Goal: Use online tool/utility

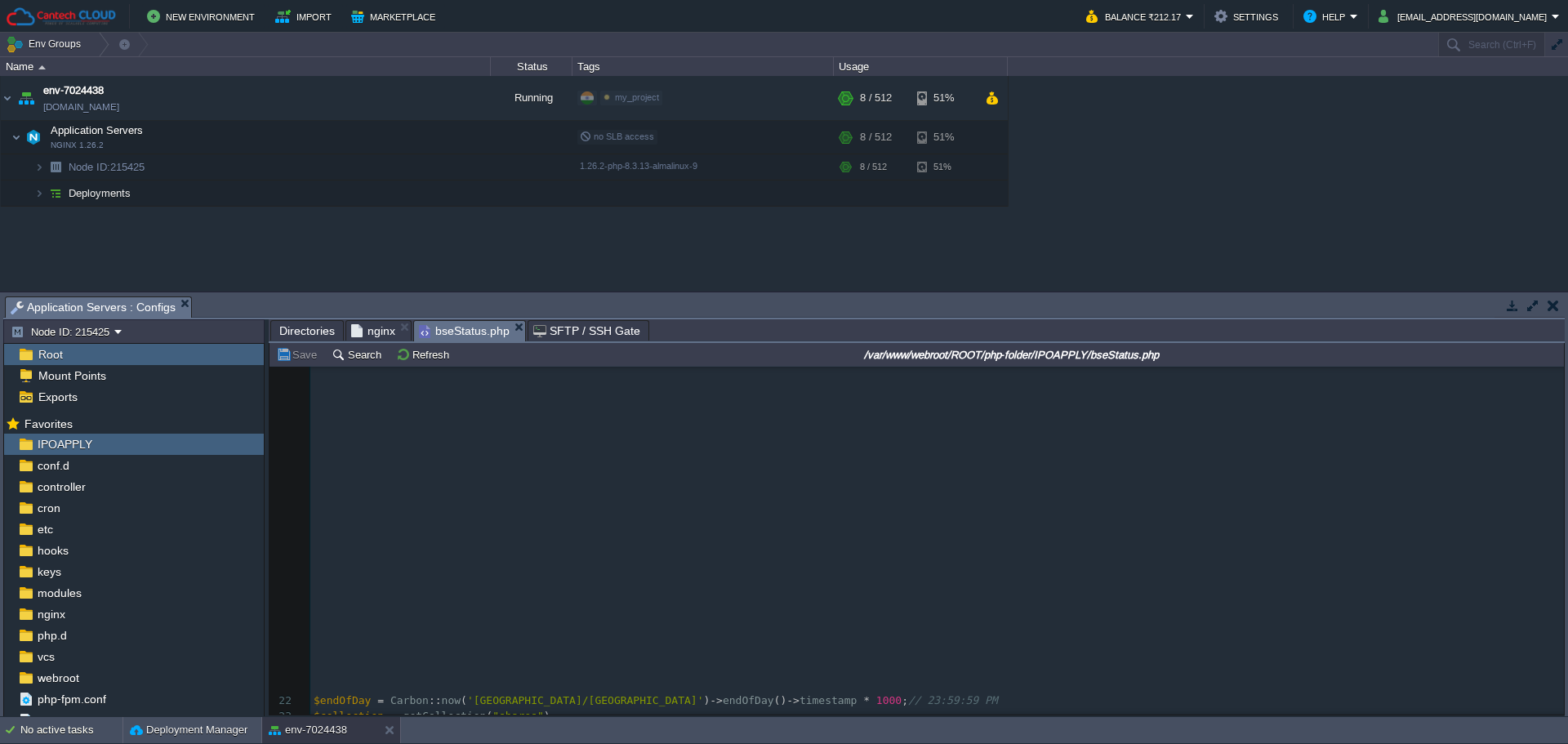
scroll to position [653, 0]
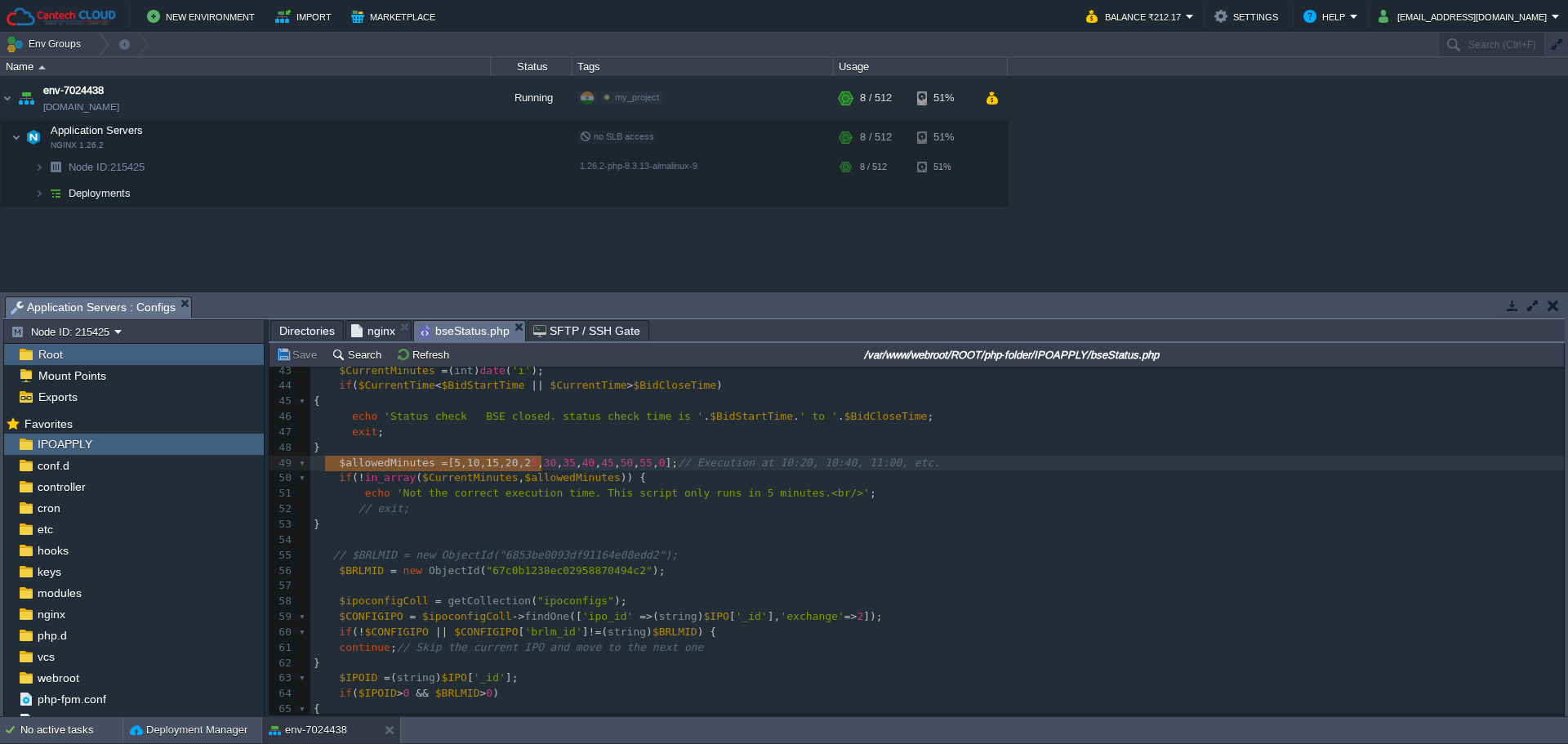
type textarea "$allowedMinutes = [5, 10, 15, 20, 25, 30,"
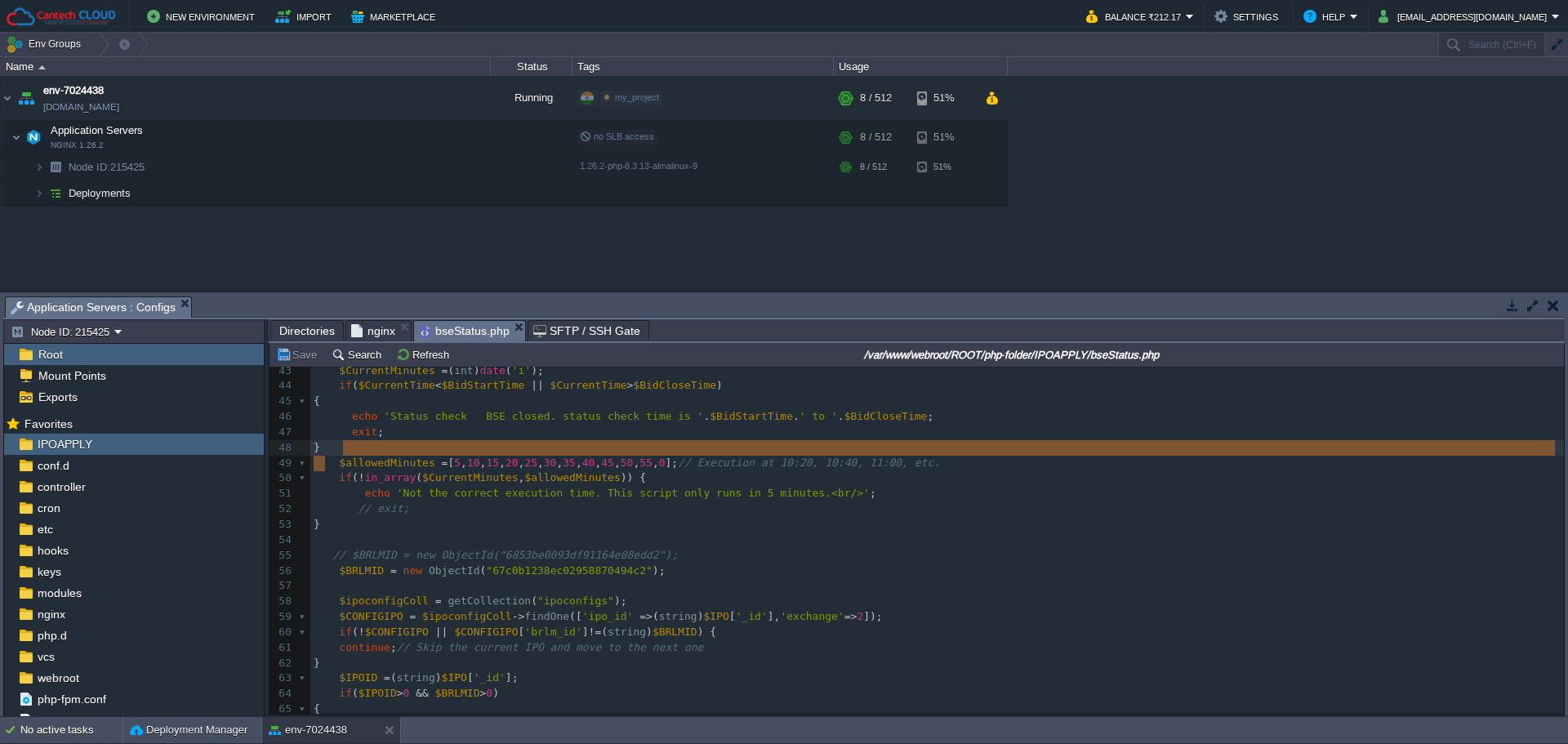
type textarea "$allowedMinutes = [5, 10, 15, 20, 25, 30, 35, 40, 45, 50, 55, 0]; //"
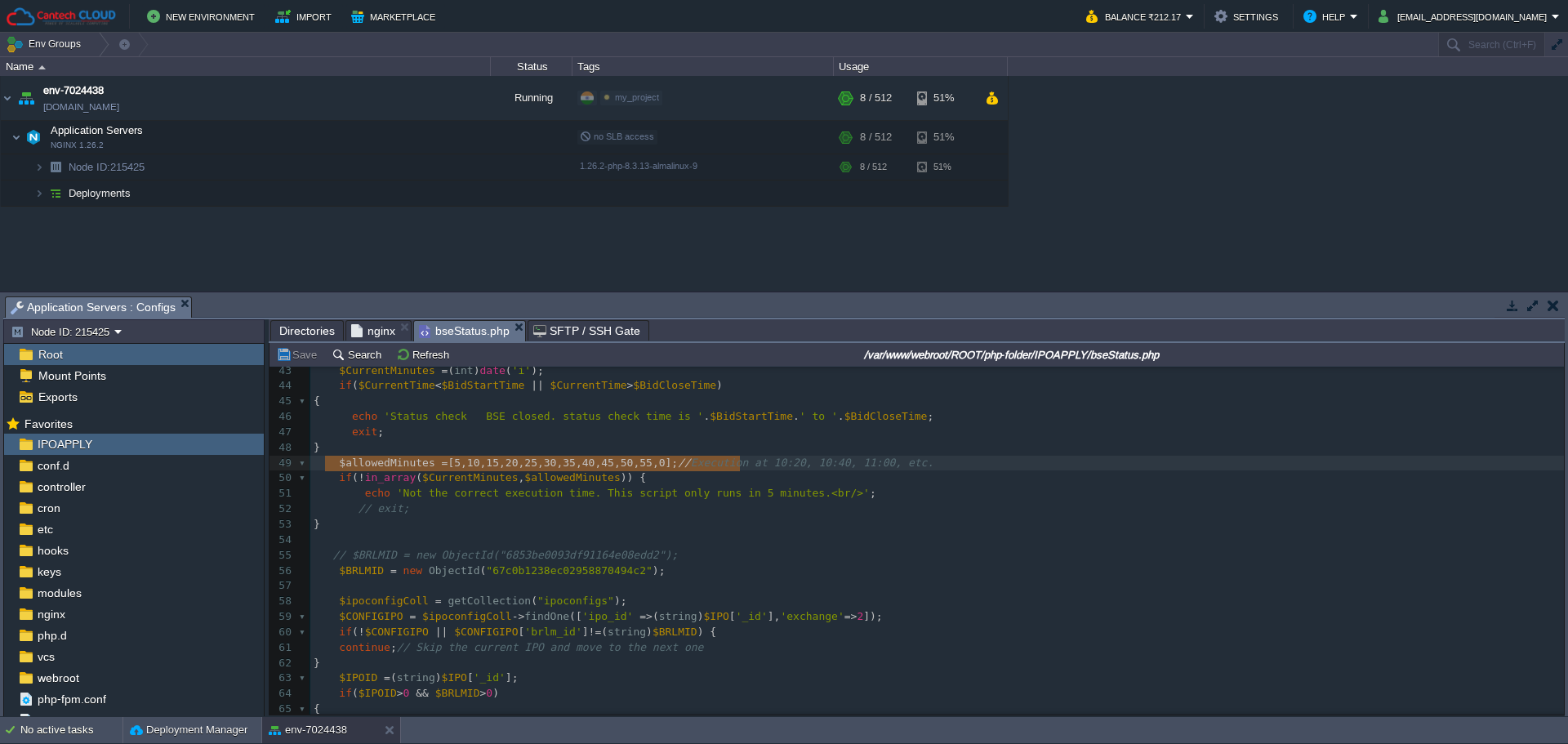
drag, startPoint x: 330, startPoint y: 466, endPoint x: 739, endPoint y: 458, distance: 409.1
click at [366, 514] on div "xxxxxxxxxx 22 $endOfDay = Carbon :: now ( '[GEOGRAPHIC_DATA]/[GEOGRAPHIC_DATA]'…" at bounding box center [937, 456] width 1254 height 831
type textarea "$allowedMinutes = [5, 10, 15, 20, 25, 30"
type textarea "$allowedMinutes = [5, 10, 15, 20, 25, 30, 35, 40, 45, 50, 55, 0];"
drag, startPoint x: 335, startPoint y: 463, endPoint x: 717, endPoint y: 463, distance: 382.0
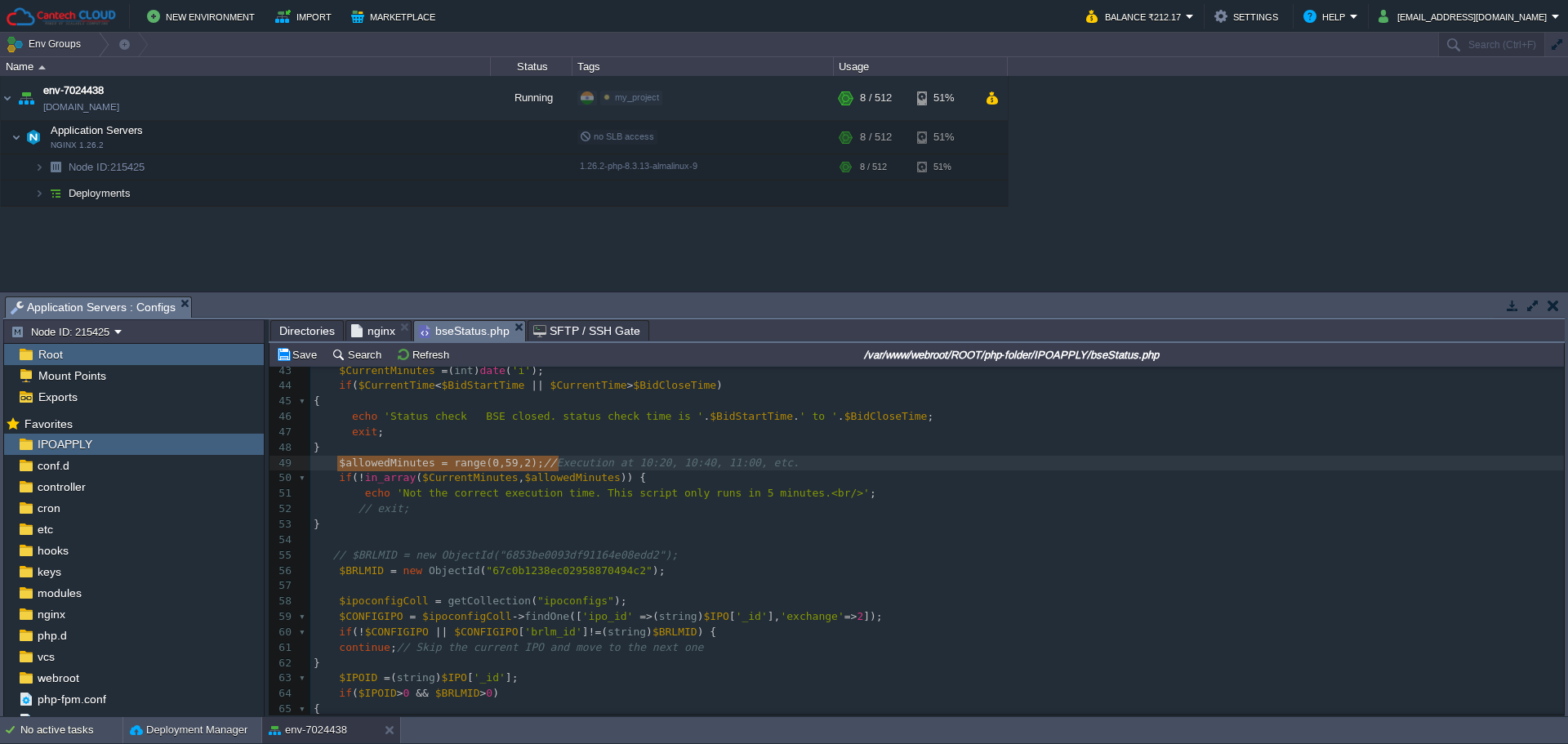
type textarea "$allowedMinutes = range(0, 59, 2);"
drag, startPoint x: 335, startPoint y: 463, endPoint x: 555, endPoint y: 466, distance: 220.0
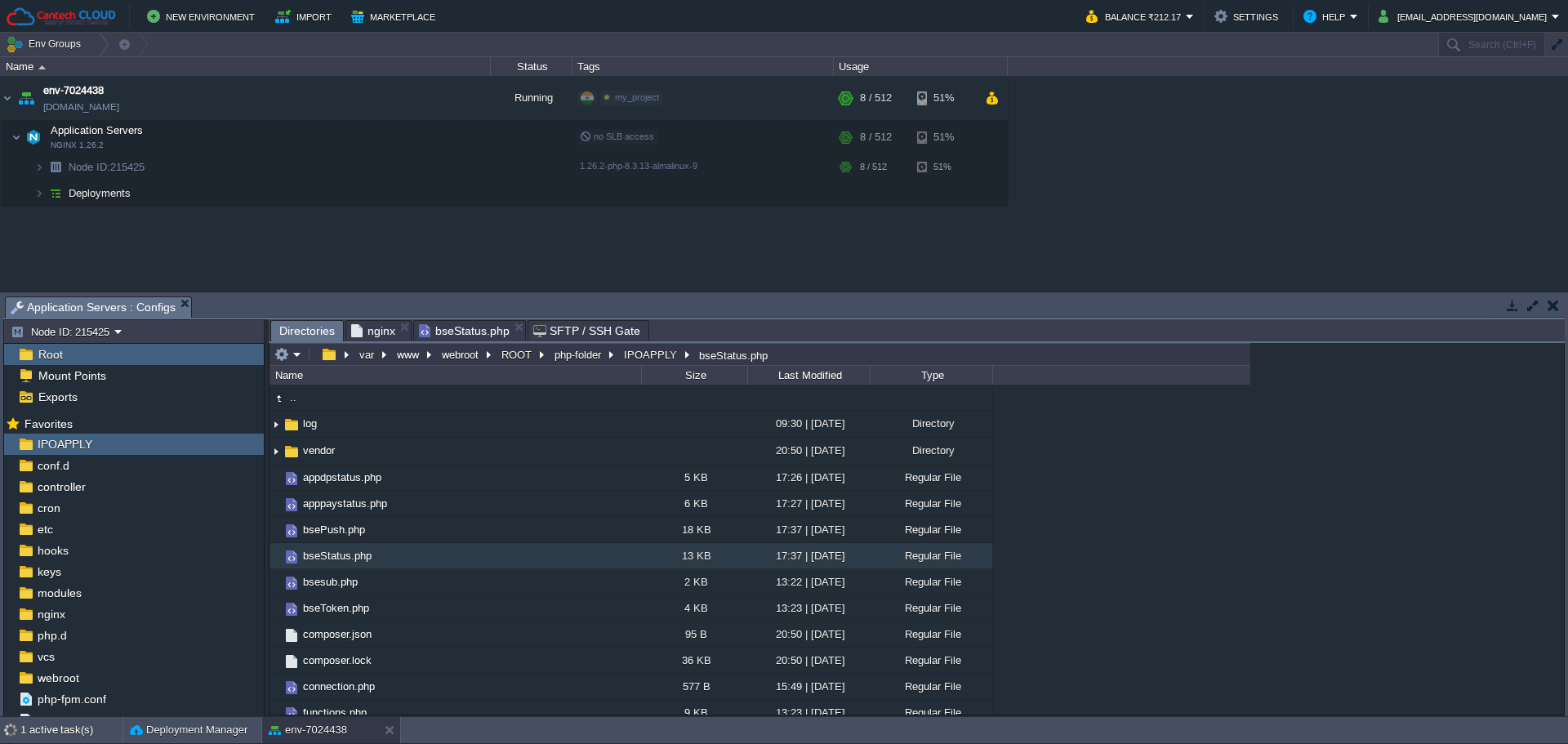
click at [295, 322] on span "Directories" at bounding box center [307, 331] width 55 height 20
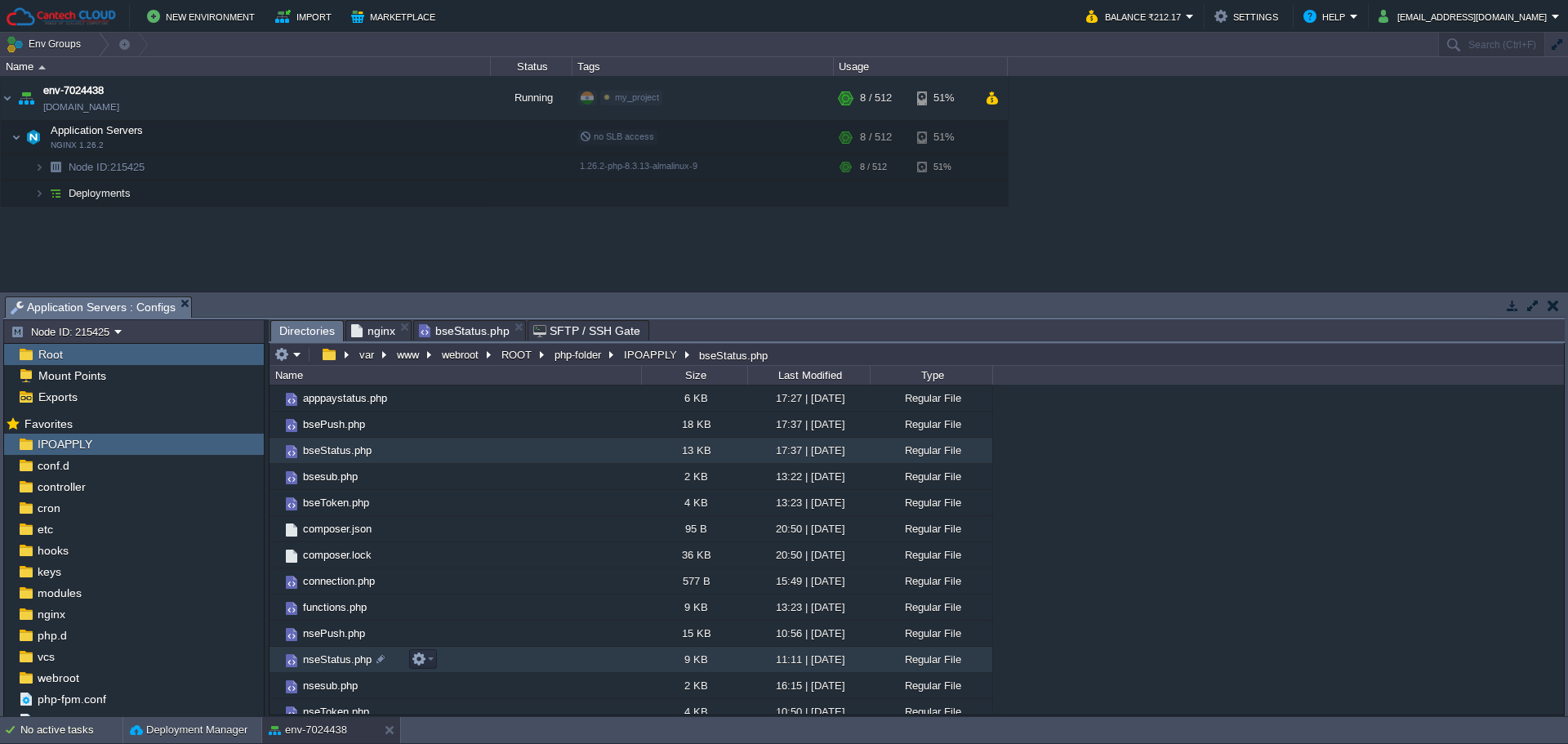
scroll to position [143, 0]
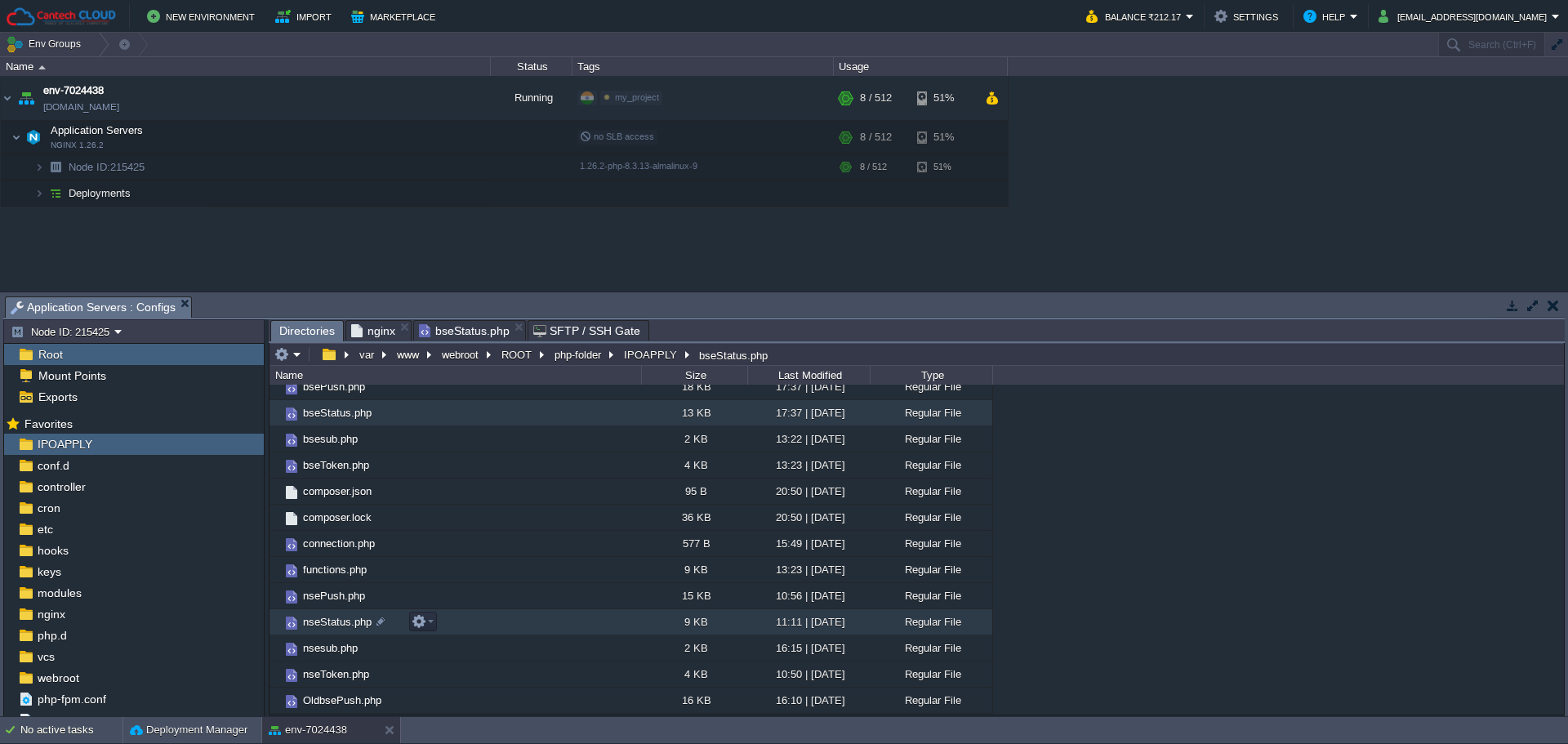
click at [338, 628] on span "nseStatus.php" at bounding box center [337, 621] width 74 height 14
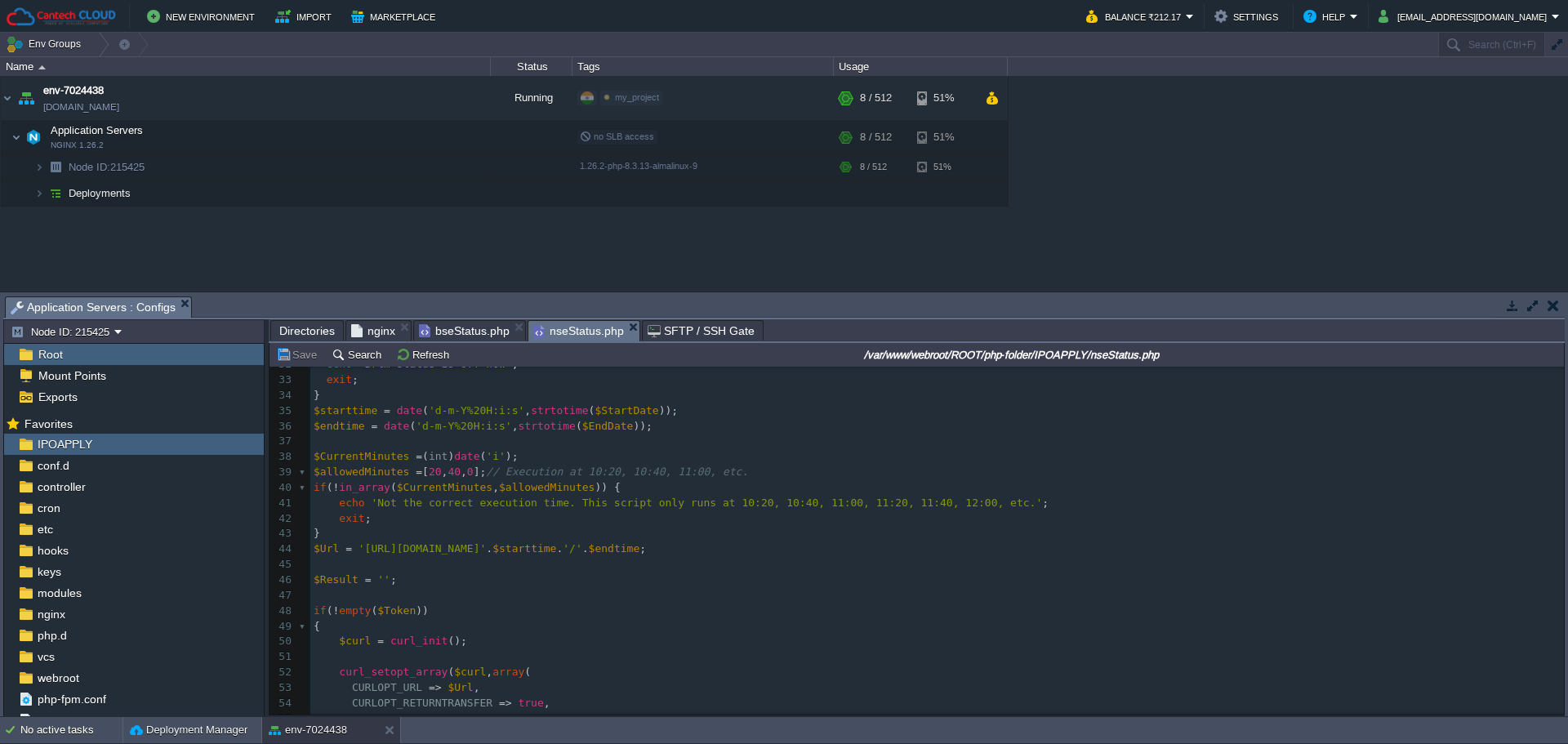
scroll to position [490, 0]
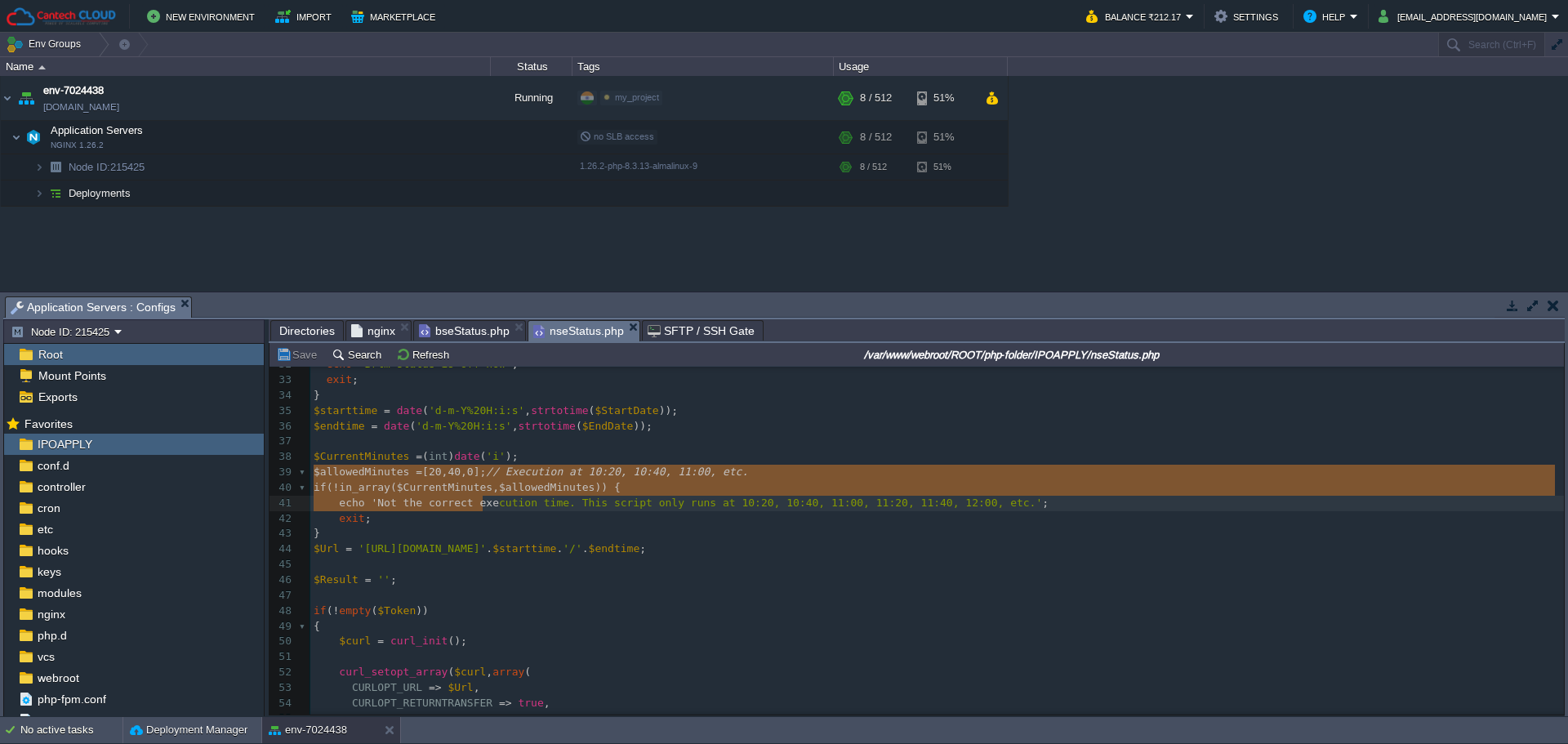
type textarea "$allowedMinutes = [20, 40, 0];"
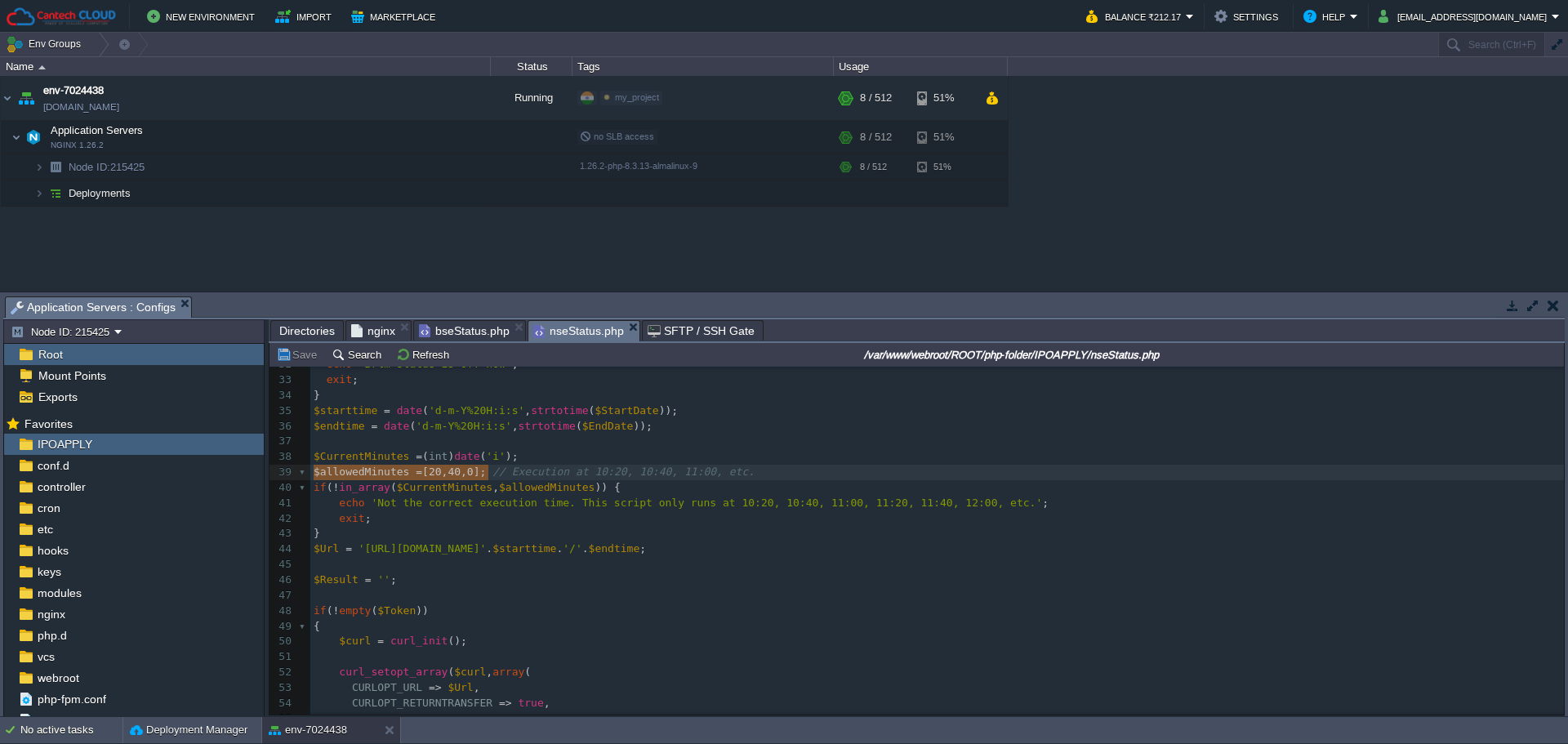
drag, startPoint x: 313, startPoint y: 472, endPoint x: 487, endPoint y: 477, distance: 174.1
click at [778, 457] on pre "$CurrentMinutes = ( int ) date ( 'i' );" at bounding box center [937, 457] width 1254 height 16
